Goal: Find contact information: Find contact information

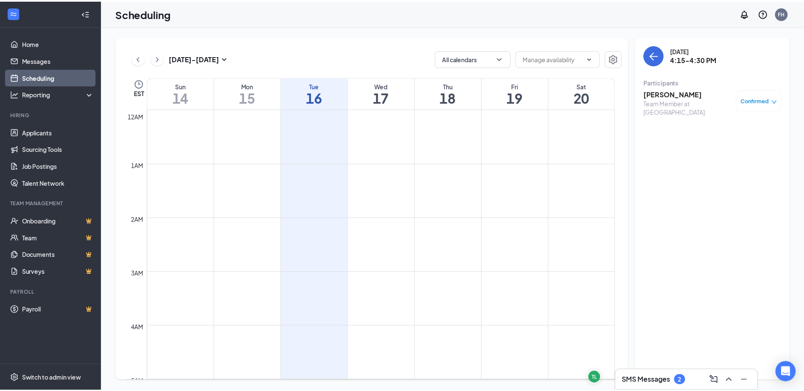
scroll to position [713, 0]
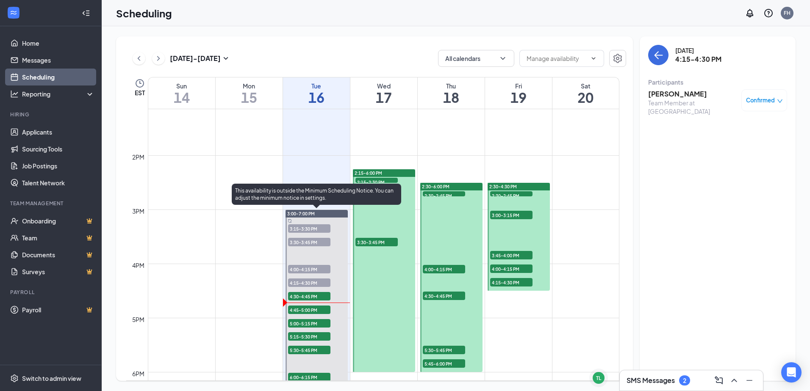
click at [307, 309] on span "4:45-5:00 PM" at bounding box center [309, 310] width 42 height 8
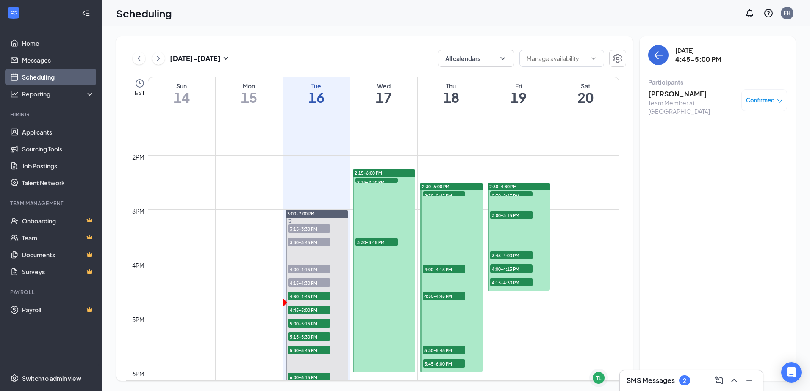
click at [665, 97] on h3 "[PERSON_NAME]" at bounding box center [692, 93] width 89 height 9
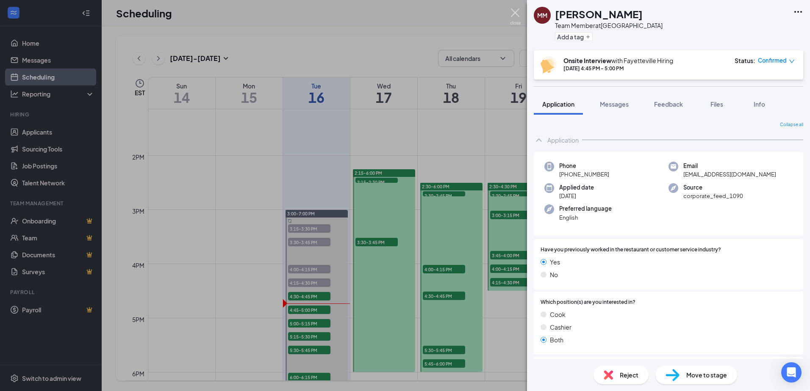
click at [514, 11] on img at bounding box center [515, 16] width 11 height 17
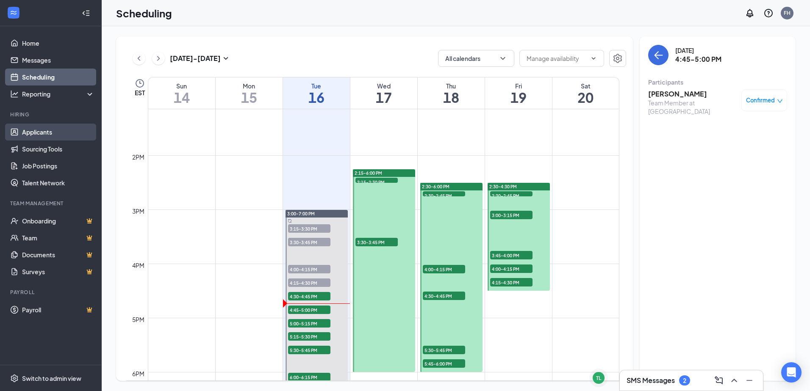
click at [65, 131] on link "Applicants" at bounding box center [58, 132] width 72 height 17
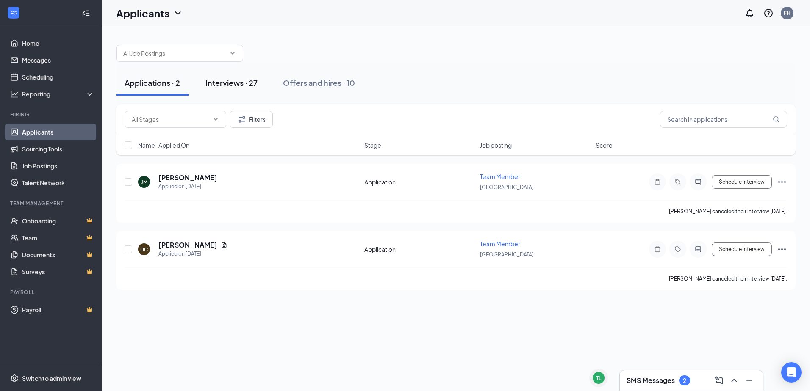
click at [238, 82] on div "Interviews · 27" at bounding box center [231, 83] width 52 height 11
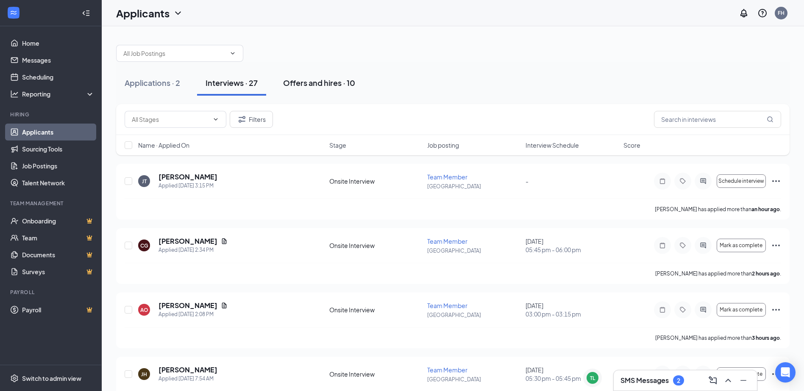
click at [336, 78] on div "Offers and hires · 10" at bounding box center [319, 83] width 72 height 11
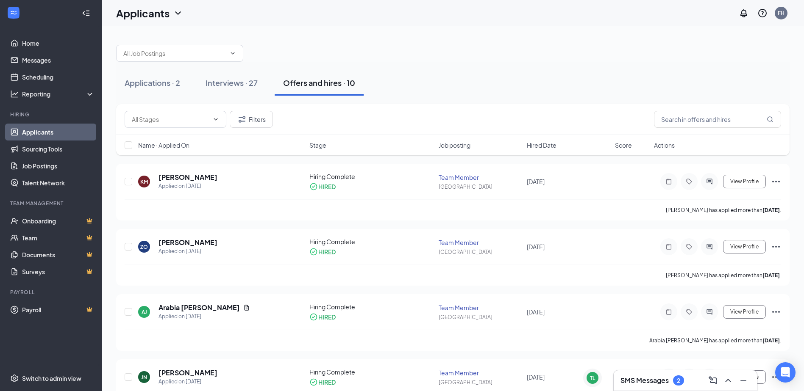
drag, startPoint x: 258, startPoint y: 81, endPoint x: 275, endPoint y: 83, distance: 17.4
click at [257, 81] on div "Interviews · 27" at bounding box center [231, 83] width 52 height 11
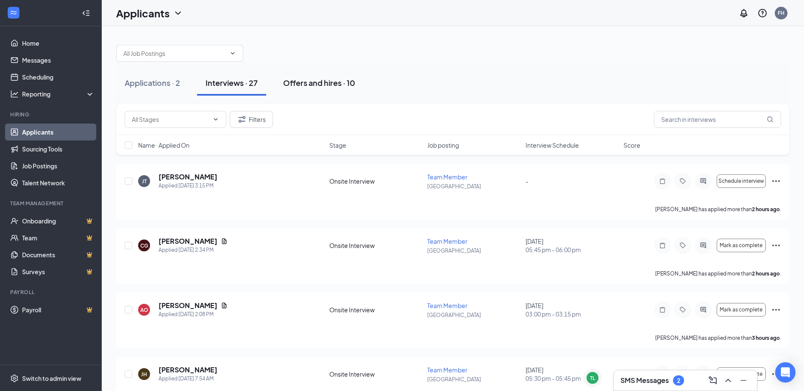
click at [311, 85] on div "Offers and hires · 10" at bounding box center [319, 83] width 72 height 11
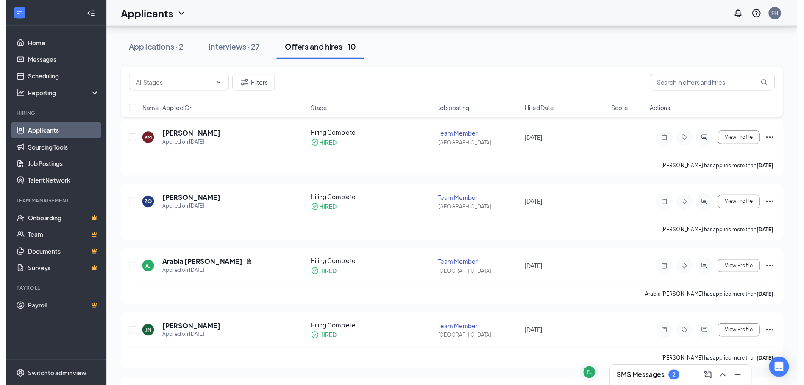
scroll to position [127, 0]
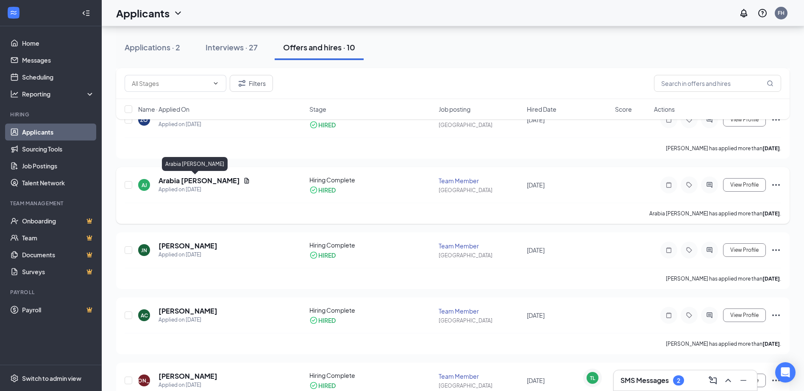
click at [189, 183] on h5 "Arabia [PERSON_NAME]" at bounding box center [198, 180] width 81 height 9
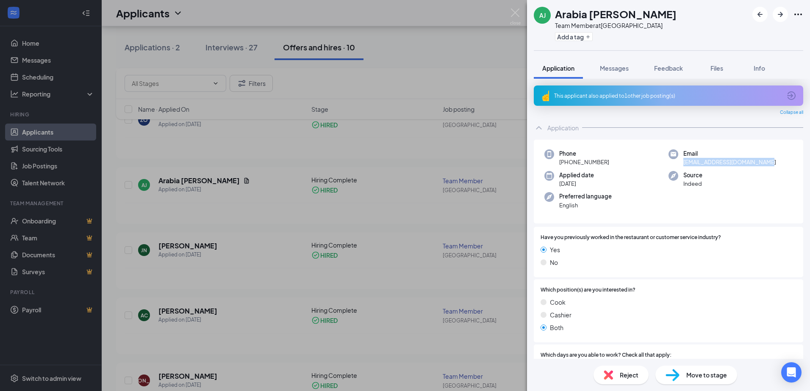
drag, startPoint x: 768, startPoint y: 164, endPoint x: 680, endPoint y: 161, distance: 87.3
click at [680, 161] on div "Email [EMAIL_ADDRESS][DOMAIN_NAME]" at bounding box center [730, 158] width 124 height 17
copy span "[EMAIL_ADDRESS][DOMAIN_NAME]"
drag, startPoint x: 609, startPoint y: 161, endPoint x: 567, endPoint y: 165, distance: 42.5
click at [567, 165] on div "Phone [PHONE_NUMBER]" at bounding box center [606, 158] width 124 height 17
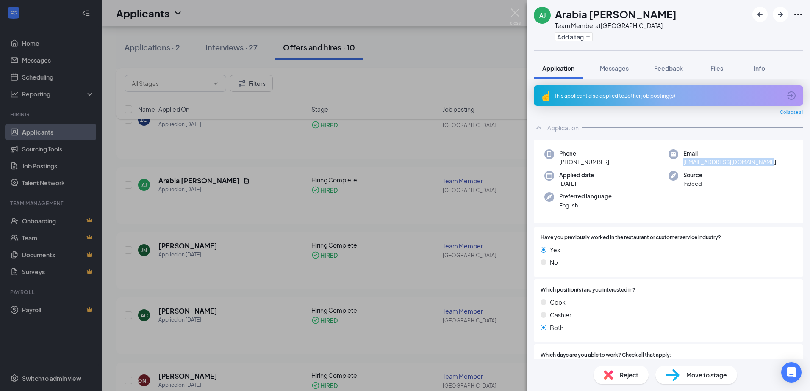
copy span "[PHONE_NUMBER]"
click at [517, 14] on img at bounding box center [515, 16] width 11 height 17
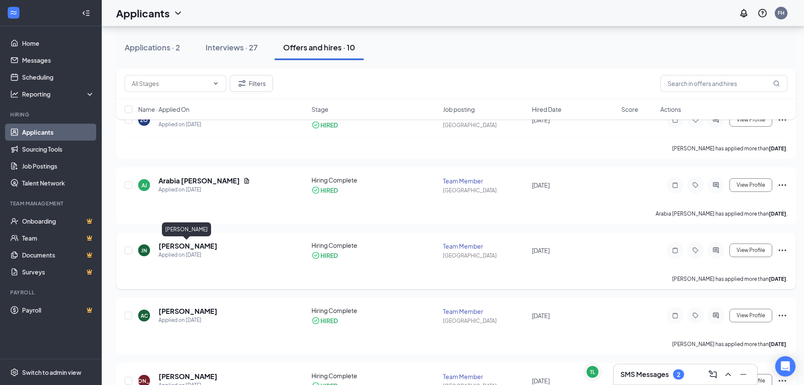
click at [193, 248] on h5 "[PERSON_NAME]" at bounding box center [187, 245] width 59 height 9
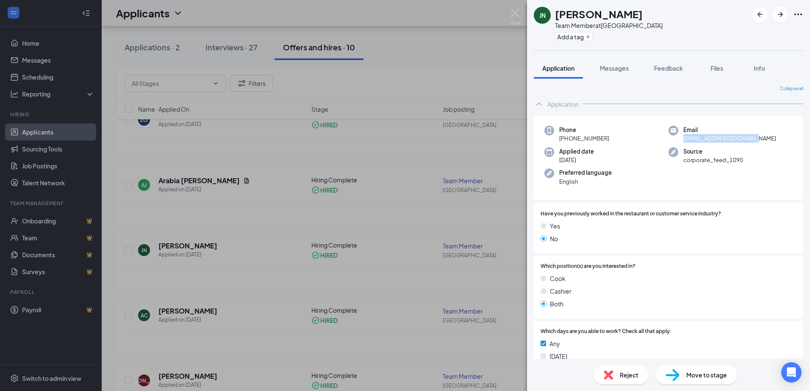
drag, startPoint x: 747, startPoint y: 138, endPoint x: 679, endPoint y: 138, distance: 67.4
click at [679, 138] on div "Email [EMAIL_ADDRESS][DOMAIN_NAME]" at bounding box center [730, 134] width 124 height 17
drag, startPoint x: 679, startPoint y: 138, endPoint x: 684, endPoint y: 138, distance: 4.7
copy span "[EMAIL_ADDRESS][DOMAIN_NAME]"
drag, startPoint x: 610, startPoint y: 137, endPoint x: 567, endPoint y: 137, distance: 43.2
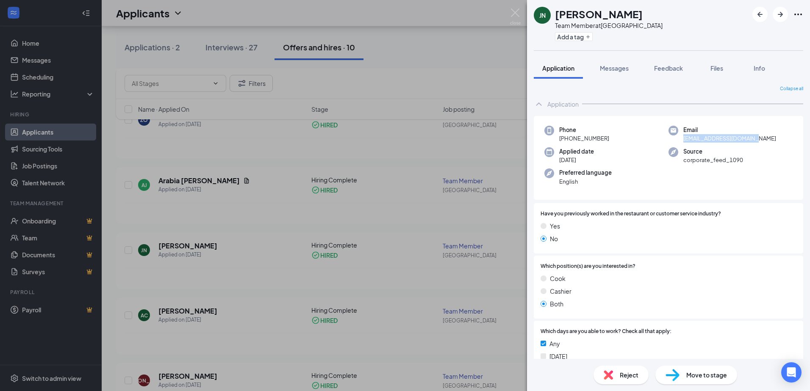
click at [567, 137] on div "Phone [PHONE_NUMBER]" at bounding box center [606, 134] width 124 height 17
drag, startPoint x: 567, startPoint y: 137, endPoint x: 574, endPoint y: 137, distance: 6.8
copy span "[PHONE_NUMBER]"
click at [515, 12] on img at bounding box center [515, 16] width 11 height 17
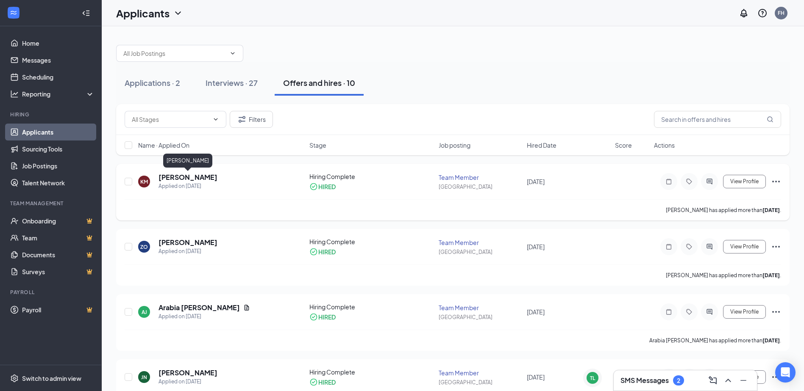
click at [200, 178] on h5 "[PERSON_NAME]" at bounding box center [187, 177] width 59 height 9
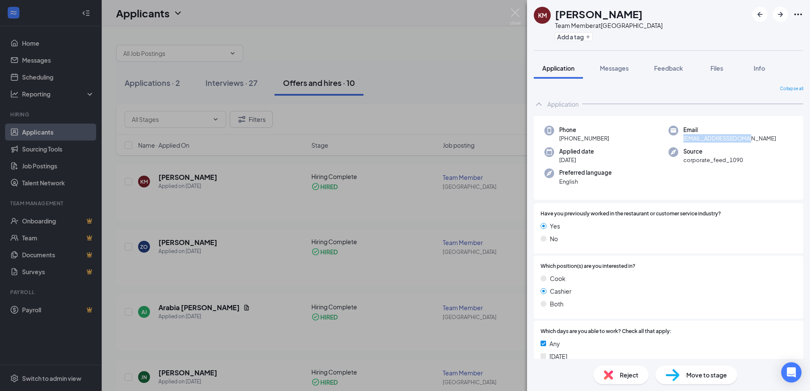
drag, startPoint x: 747, startPoint y: 137, endPoint x: 681, endPoint y: 141, distance: 66.6
click at [681, 141] on div "Email [EMAIL_ADDRESS][DOMAIN_NAME]" at bounding box center [730, 134] width 124 height 17
copy span "[EMAIL_ADDRESS][DOMAIN_NAME]"
drag, startPoint x: 615, startPoint y: 139, endPoint x: 566, endPoint y: 140, distance: 48.7
click at [566, 140] on div "Phone [PHONE_NUMBER]" at bounding box center [606, 134] width 124 height 17
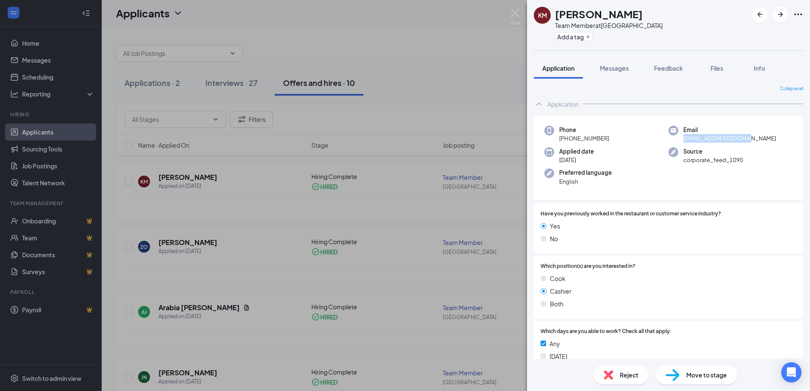
drag, startPoint x: 566, startPoint y: 140, endPoint x: 574, endPoint y: 140, distance: 7.2
copy span "[PHONE_NUMBER]"
drag, startPoint x: 752, startPoint y: 139, endPoint x: 680, endPoint y: 140, distance: 72.0
click at [680, 140] on div "Email [EMAIL_ADDRESS][DOMAIN_NAME]" at bounding box center [730, 134] width 124 height 17
drag, startPoint x: 680, startPoint y: 140, endPoint x: 685, endPoint y: 139, distance: 5.2
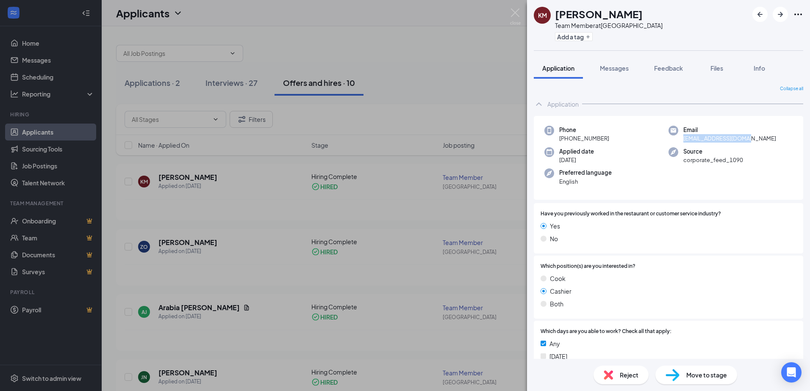
copy span "[EMAIL_ADDRESS][DOMAIN_NAME]"
click at [516, 15] on img at bounding box center [515, 16] width 11 height 17
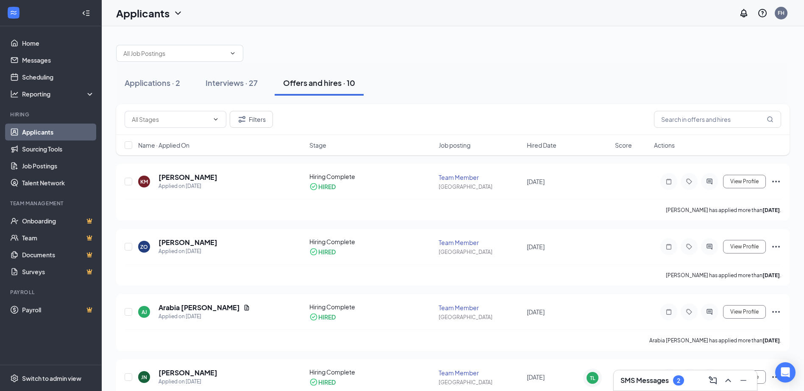
drag, startPoint x: 211, startPoint y: 243, endPoint x: 236, endPoint y: 225, distance: 30.3
click at [189, 308] on h5 "Arabia [PERSON_NAME]" at bounding box center [198, 307] width 81 height 9
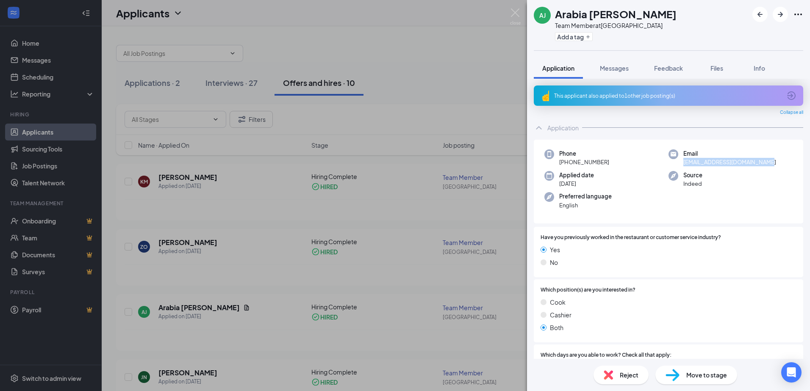
drag, startPoint x: 772, startPoint y: 161, endPoint x: 680, endPoint y: 163, distance: 91.5
click at [680, 163] on div "Email [EMAIL_ADDRESS][DOMAIN_NAME]" at bounding box center [730, 158] width 124 height 17
drag, startPoint x: 680, startPoint y: 163, endPoint x: 692, endPoint y: 161, distance: 12.0
copy span "[EMAIL_ADDRESS][DOMAIN_NAME]"
click at [287, 206] on div "[PERSON_NAME] Arabia [PERSON_NAME] Team Member at [GEOGRAPHIC_DATA] Add a tag A…" at bounding box center [405, 195] width 810 height 391
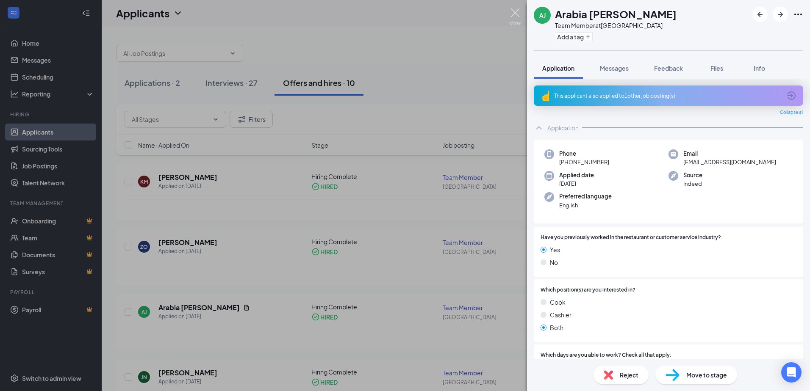
click at [515, 16] on img at bounding box center [515, 16] width 11 height 17
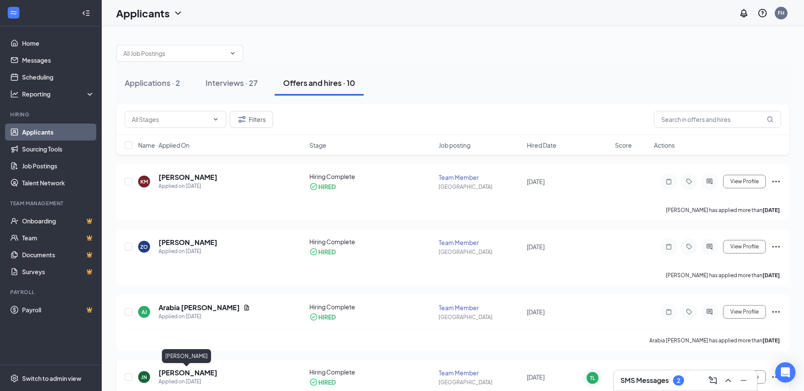
click at [194, 373] on h5 "[PERSON_NAME]" at bounding box center [187, 373] width 59 height 9
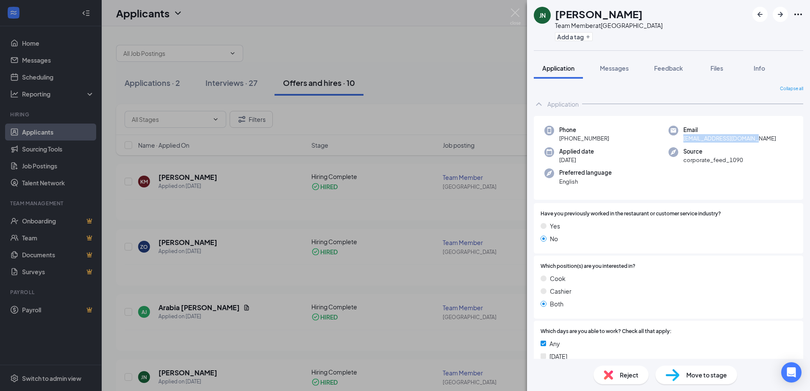
drag, startPoint x: 746, startPoint y: 140, endPoint x: 681, endPoint y: 139, distance: 64.8
click at [681, 139] on div "Email [EMAIL_ADDRESS][DOMAIN_NAME]" at bounding box center [730, 134] width 124 height 17
drag, startPoint x: 681, startPoint y: 139, endPoint x: 689, endPoint y: 139, distance: 8.5
drag, startPoint x: 689, startPoint y: 139, endPoint x: 780, endPoint y: 120, distance: 92.5
click at [781, 120] on div "Phone [PHONE_NUMBER] Email [EMAIL_ADDRESS][DOMAIN_NAME] Applied date [DATE] Sou…" at bounding box center [668, 158] width 269 height 84
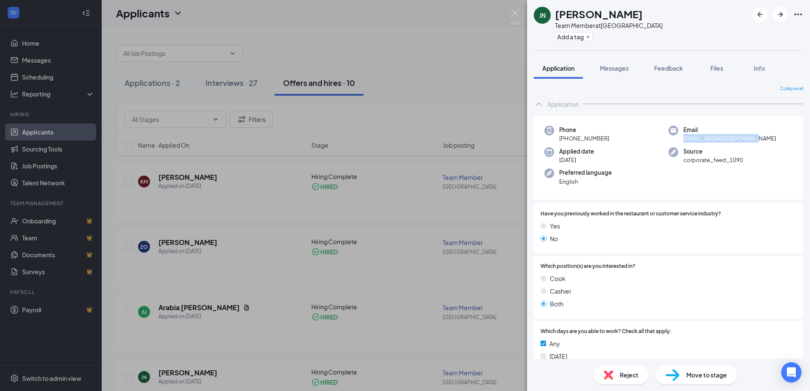
drag, startPoint x: 723, startPoint y: 139, endPoint x: 678, endPoint y: 141, distance: 45.4
click at [678, 141] on div "Email [EMAIL_ADDRESS][DOMAIN_NAME]" at bounding box center [730, 134] width 124 height 17
drag, startPoint x: 678, startPoint y: 141, endPoint x: 684, endPoint y: 140, distance: 5.9
copy span "[EMAIL_ADDRESS][DOMAIN_NAME]"
click at [514, 10] on img at bounding box center [515, 16] width 11 height 17
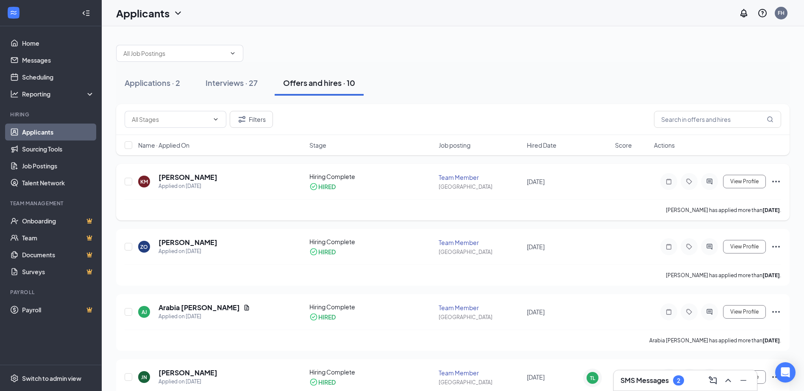
click at [176, 182] on h5 "[PERSON_NAME]" at bounding box center [187, 177] width 59 height 9
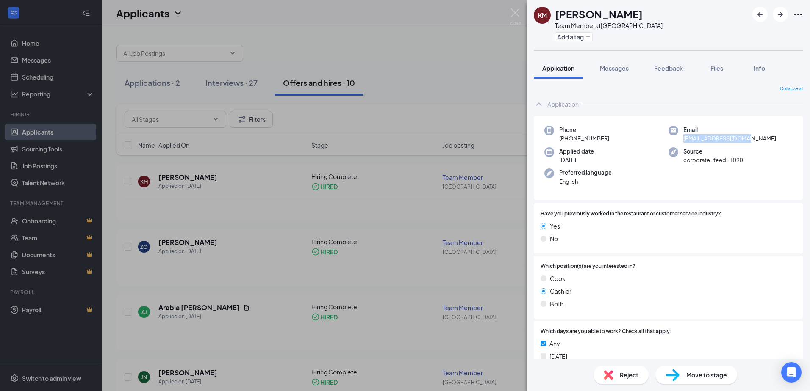
drag, startPoint x: 754, startPoint y: 136, endPoint x: 679, endPoint y: 141, distance: 75.1
click at [679, 141] on div "Email [EMAIL_ADDRESS][DOMAIN_NAME]" at bounding box center [730, 134] width 124 height 17
copy span "[EMAIL_ADDRESS][DOMAIN_NAME]"
click at [518, 12] on img at bounding box center [515, 16] width 11 height 17
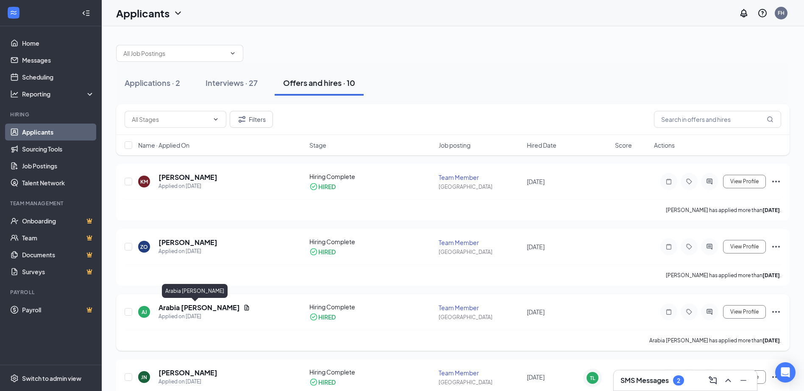
click at [192, 311] on h5 "Arabia [PERSON_NAME]" at bounding box center [198, 307] width 81 height 9
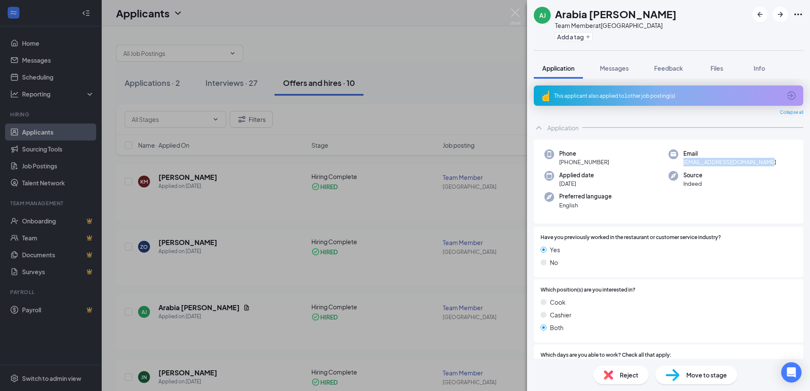
drag, startPoint x: 766, startPoint y: 162, endPoint x: 681, endPoint y: 161, distance: 85.6
click at [681, 161] on div "Email [EMAIL_ADDRESS][DOMAIN_NAME]" at bounding box center [730, 158] width 124 height 17
copy span "[EMAIL_ADDRESS][DOMAIN_NAME]"
